Goal: Communication & Community: Answer question/provide support

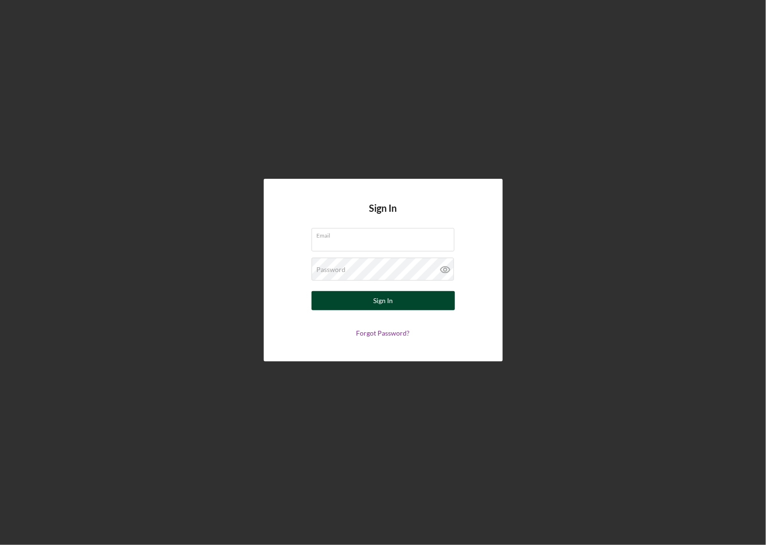
type input "[PERSON_NAME][EMAIL_ADDRESS][DOMAIN_NAME]"
click at [380, 293] on div "Sign In" at bounding box center [383, 300] width 20 height 19
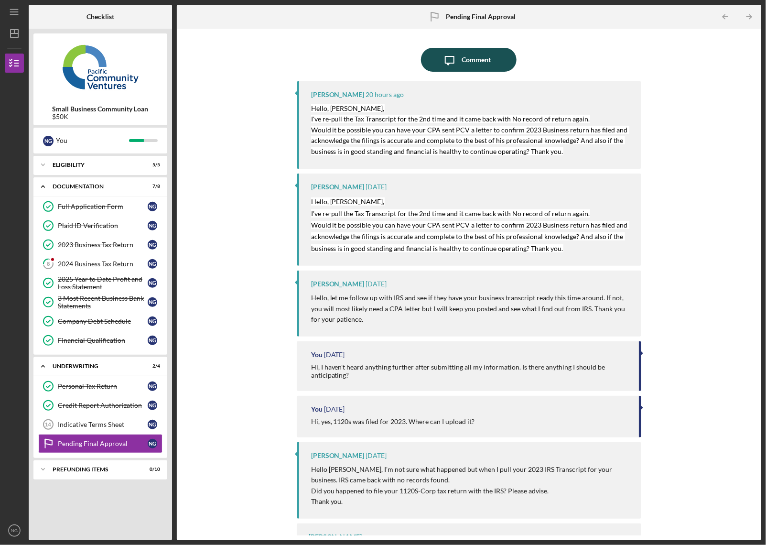
click at [463, 62] on div "Comment" at bounding box center [476, 60] width 29 height 24
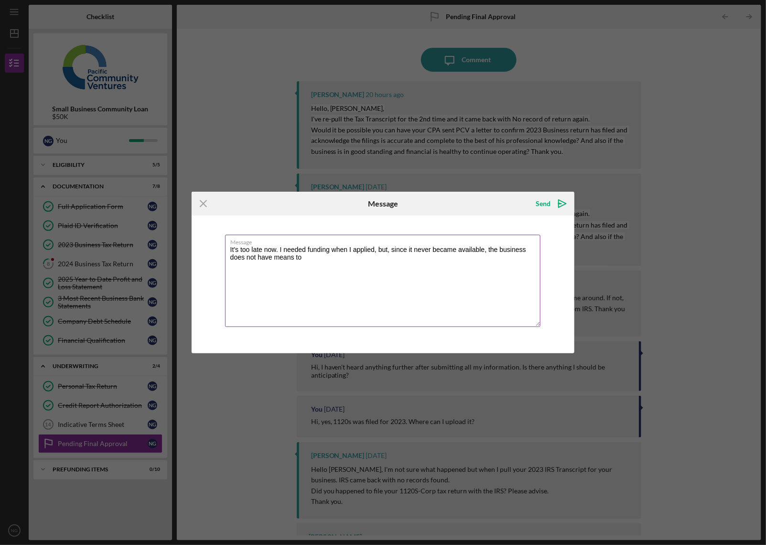
drag, startPoint x: 332, startPoint y: 257, endPoint x: 373, endPoint y: 245, distance: 42.4
click at [373, 245] on div "Message It's too late now. I needed funding when I applied, but, since it never…" at bounding box center [383, 282] width 317 height 94
click at [450, 251] on textarea "It's too late now. I needed funding when I applied. You can close this file." at bounding box center [383, 281] width 316 height 92
click at [374, 249] on textarea "It's too late now. I needed funding when I applied. You can close this file." at bounding box center [383, 281] width 316 height 92
click at [378, 249] on textarea "It's too late now. I needed funding when I applied. You can close this file." at bounding box center [383, 281] width 316 height 92
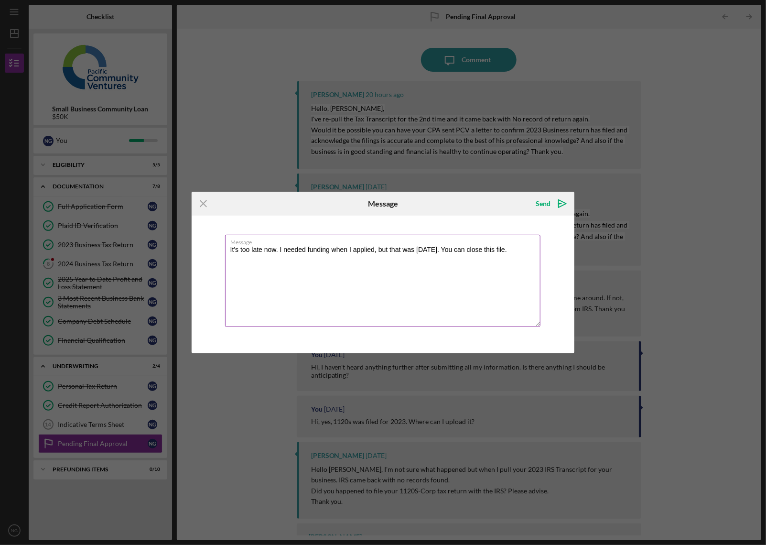
drag, startPoint x: 500, startPoint y: 269, endPoint x: 532, endPoint y: 270, distance: 31.6
click at [501, 269] on textarea "It's too late now. I needed funding when I applied, but that was [DATE]. You ca…" at bounding box center [383, 281] width 316 height 92
click at [532, 251] on textarea "It's too late now. I needed funding when I applied, but that was [DATE]. You ca…" at bounding box center [383, 281] width 316 height 92
type textarea "It's too late now. I needed funding when I applied, but that was [DATE]. You ca…"
click at [544, 201] on div "Send" at bounding box center [543, 203] width 15 height 19
